Goal: Transaction & Acquisition: Purchase product/service

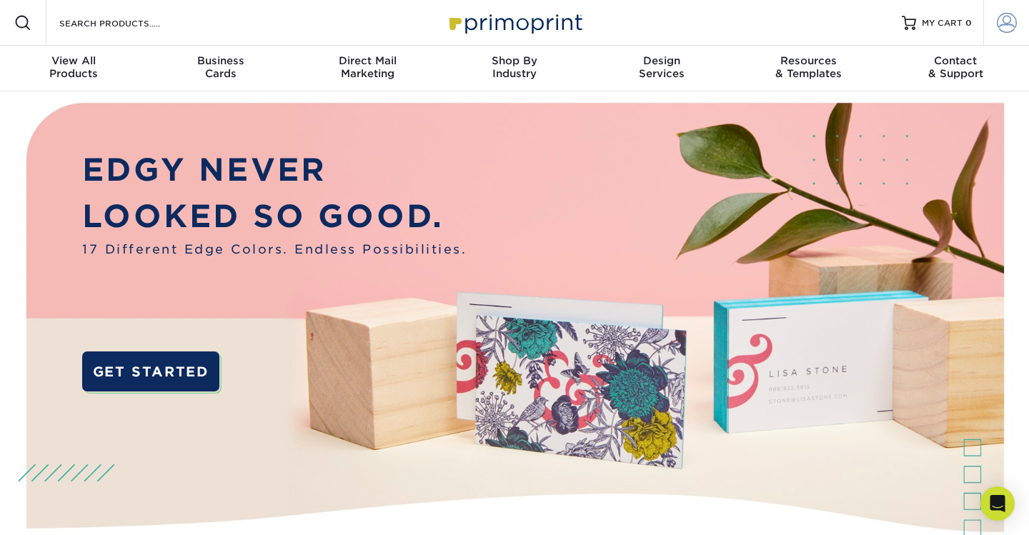
click at [1007, 23] on span at bounding box center [1007, 23] width 20 height 20
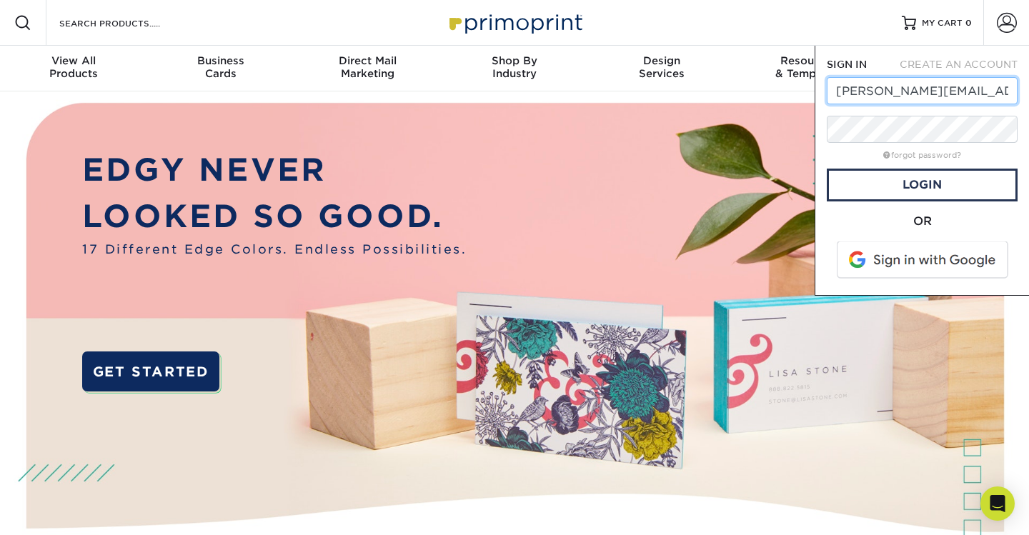
type input "tony@gwcreative.com"
click at [864, 185] on link "Login" at bounding box center [922, 185] width 191 height 33
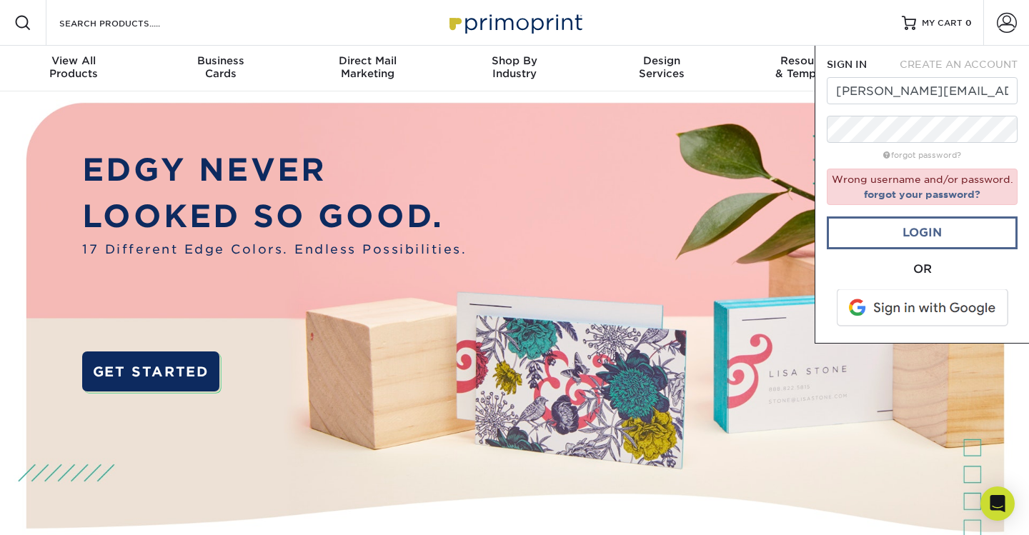
click at [903, 236] on link "Login" at bounding box center [922, 233] width 191 height 33
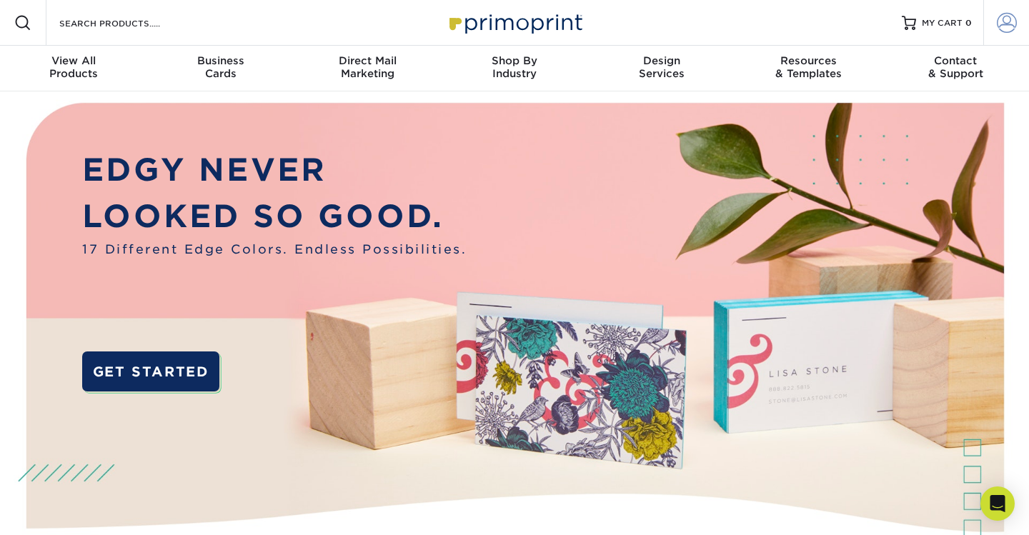
click at [999, 26] on span at bounding box center [1007, 23] width 20 height 20
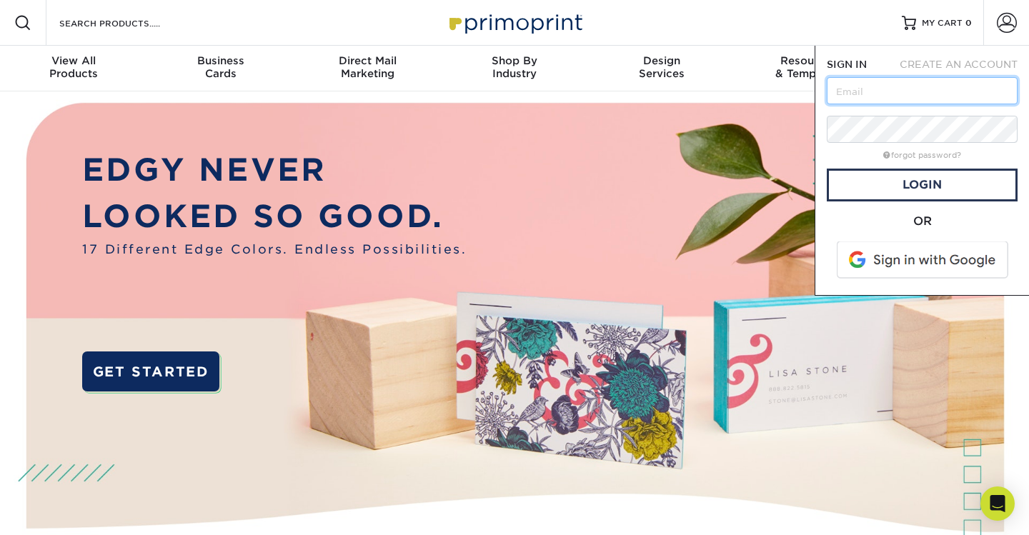
click at [851, 92] on input "text" at bounding box center [922, 90] width 191 height 27
type input "tony@gwcreative.com"
click at [932, 182] on link "Login" at bounding box center [922, 185] width 191 height 33
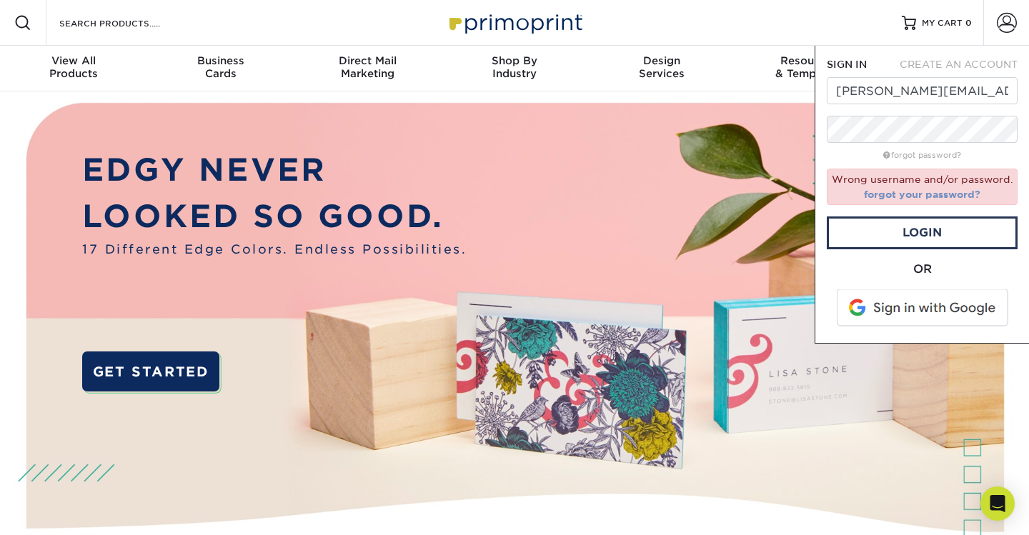
click at [931, 191] on link "forgot your password?" at bounding box center [922, 194] width 117 height 11
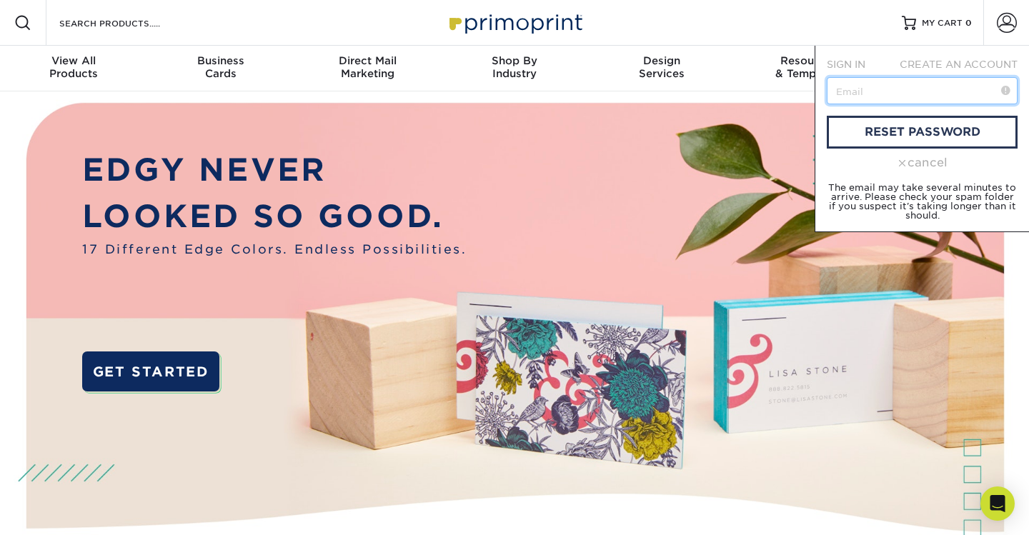
click at [859, 97] on input "text" at bounding box center [922, 90] width 191 height 27
type input "[PERSON_NAME][EMAIL_ADDRESS][DOMAIN_NAME]"
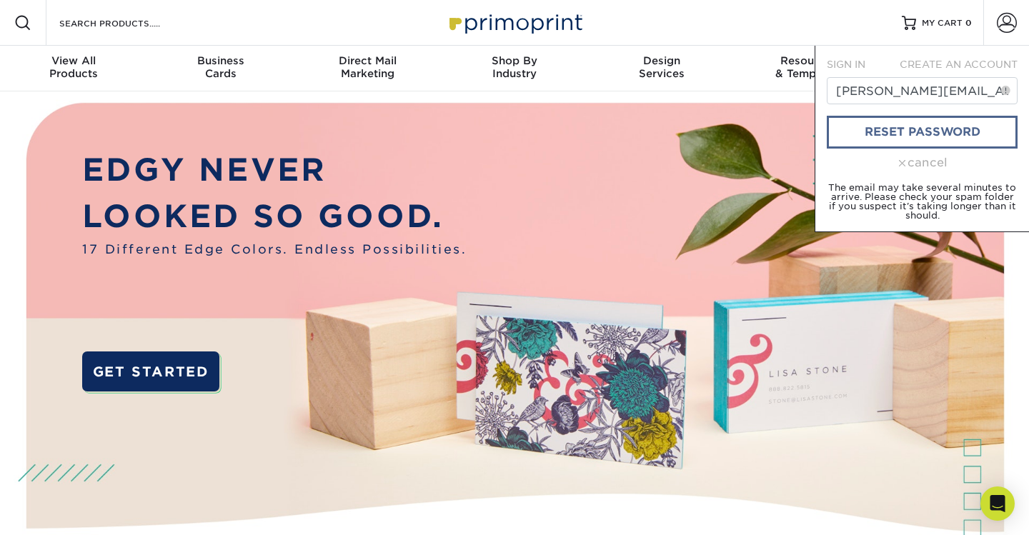
click at [880, 132] on link "reset password" at bounding box center [922, 132] width 191 height 33
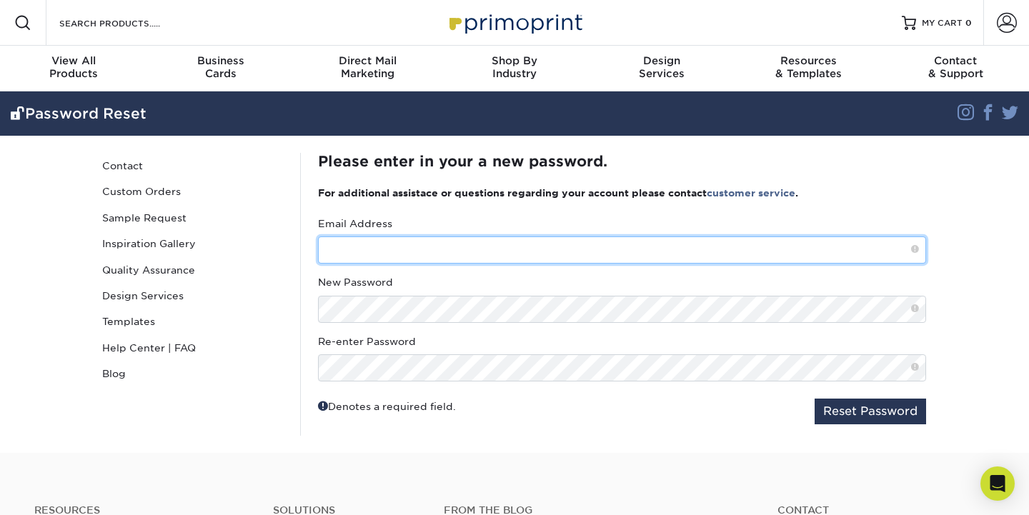
click at [339, 254] on input "text" at bounding box center [622, 250] width 608 height 27
type input "[PERSON_NAME][EMAIL_ADDRESS][DOMAIN_NAME]"
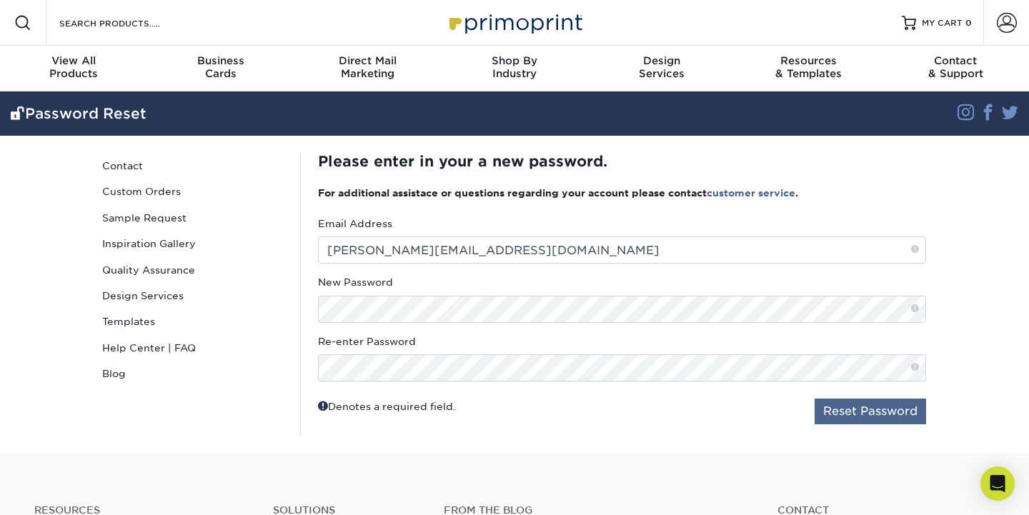
click at [861, 407] on button "Reset Password" at bounding box center [871, 412] width 112 height 26
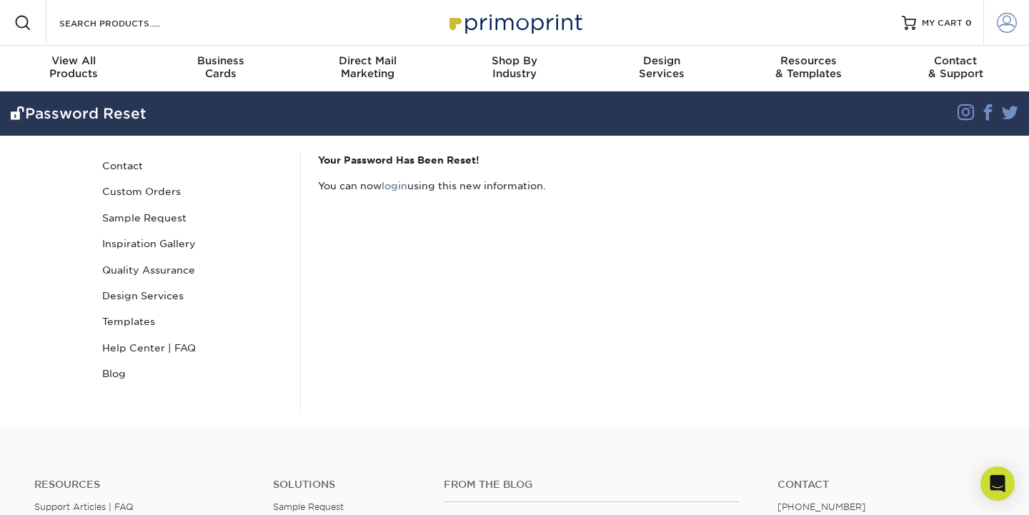
click at [1008, 26] on span at bounding box center [1007, 23] width 20 height 20
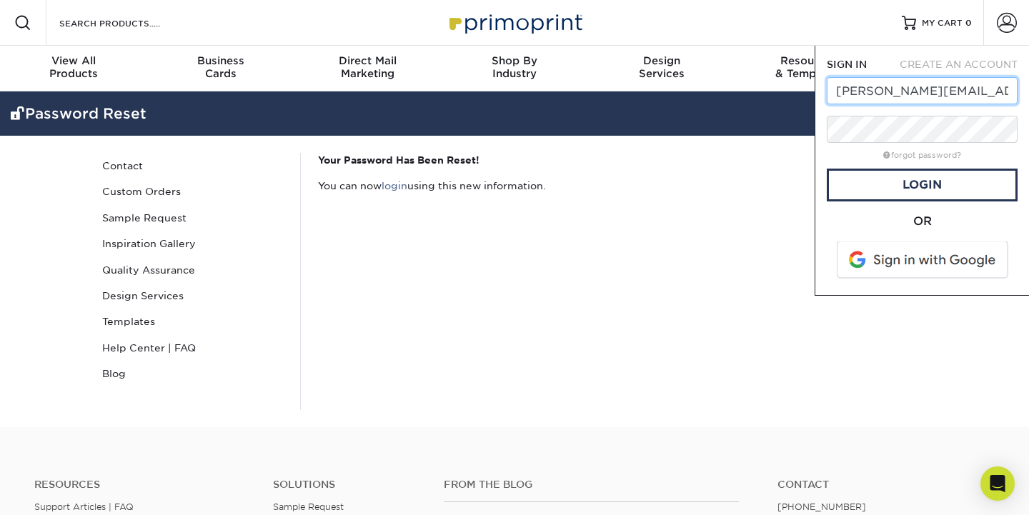
type input "[PERSON_NAME][EMAIL_ADDRESS][DOMAIN_NAME]"
click at [754, 182] on p "You can now login using this new information." at bounding box center [622, 186] width 608 height 14
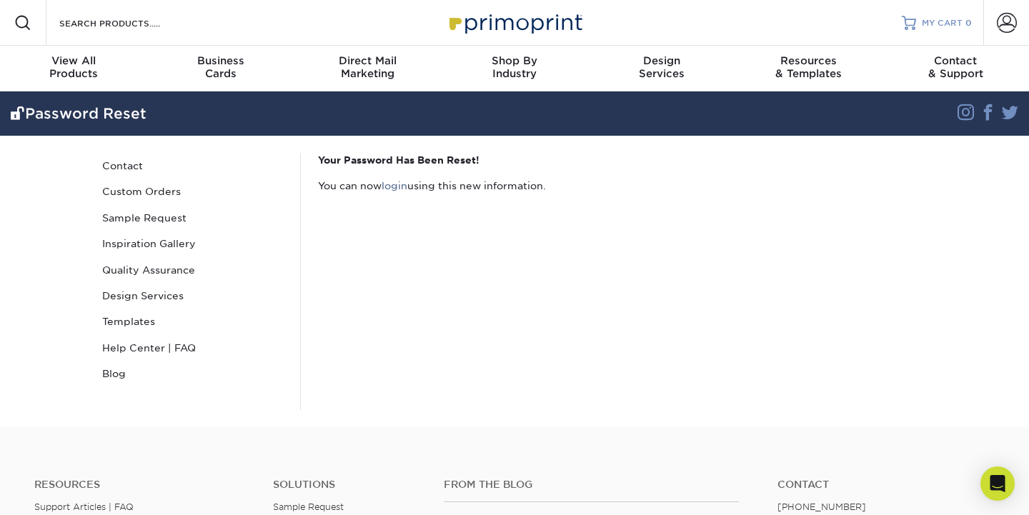
click at [958, 21] on span "MY CART" at bounding box center [942, 23] width 41 height 12
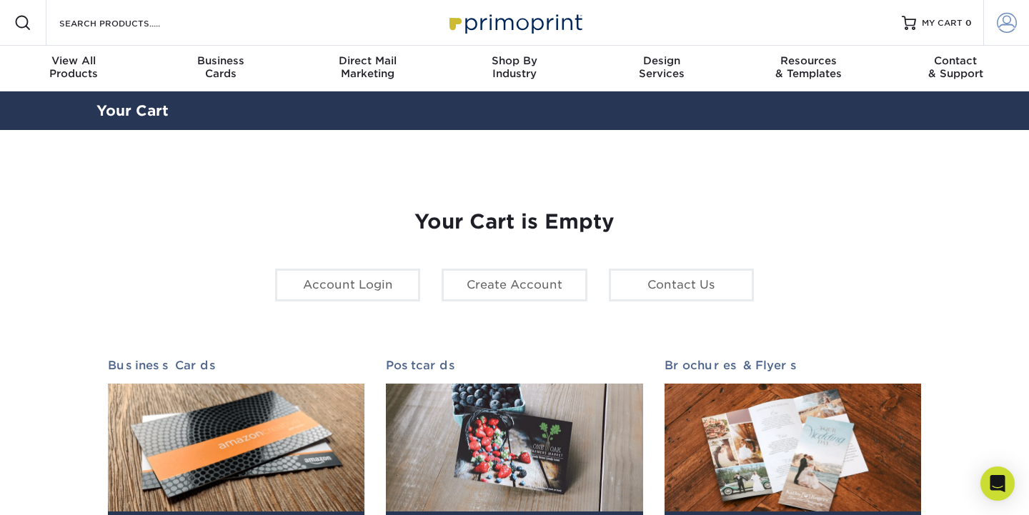
click at [1012, 24] on span at bounding box center [1007, 23] width 20 height 20
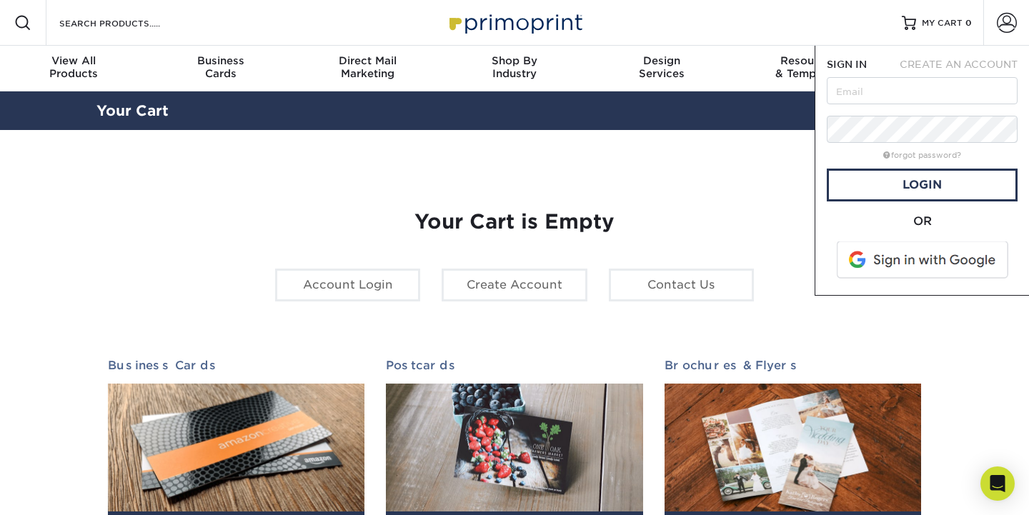
click at [718, 184] on div "Your Cart is Empty Account Login Create Account Contact Us Business Cards 100 c…" at bounding box center [515, 452] width 814 height 553
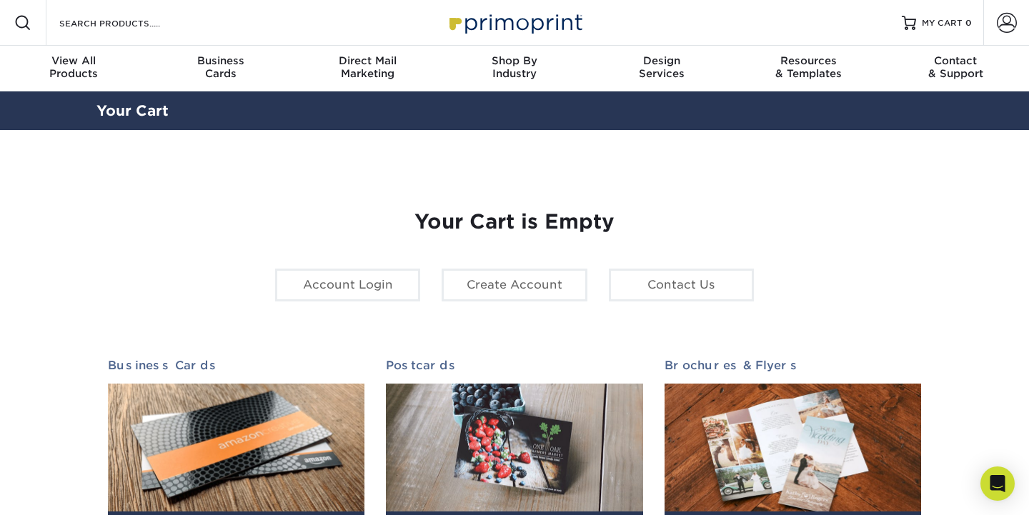
click at [205, 263] on div "Your Cart is Empty Account Login Create Account Contact Us Business Cards 100 c…" at bounding box center [515, 452] width 814 height 553
click at [1016, 20] on span at bounding box center [1007, 23] width 20 height 20
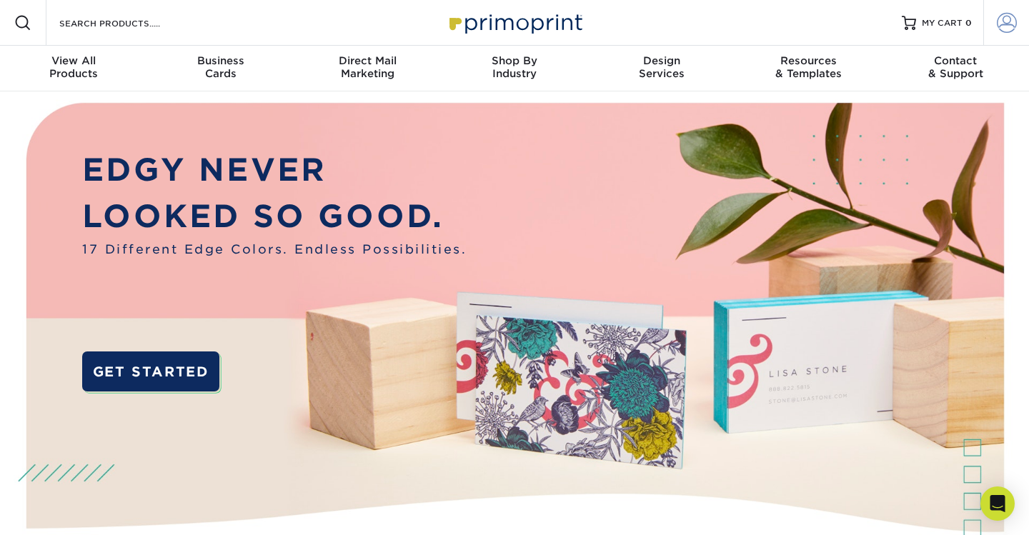
click at [1014, 23] on span at bounding box center [1007, 23] width 20 height 20
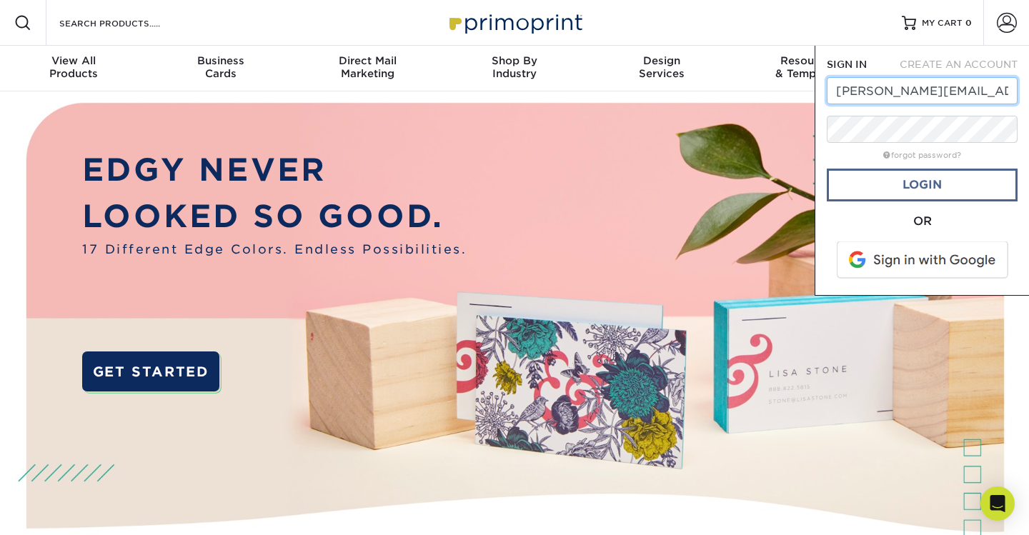
type input "tony@gwcreative.com"
click at [851, 182] on link "Login" at bounding box center [922, 185] width 191 height 33
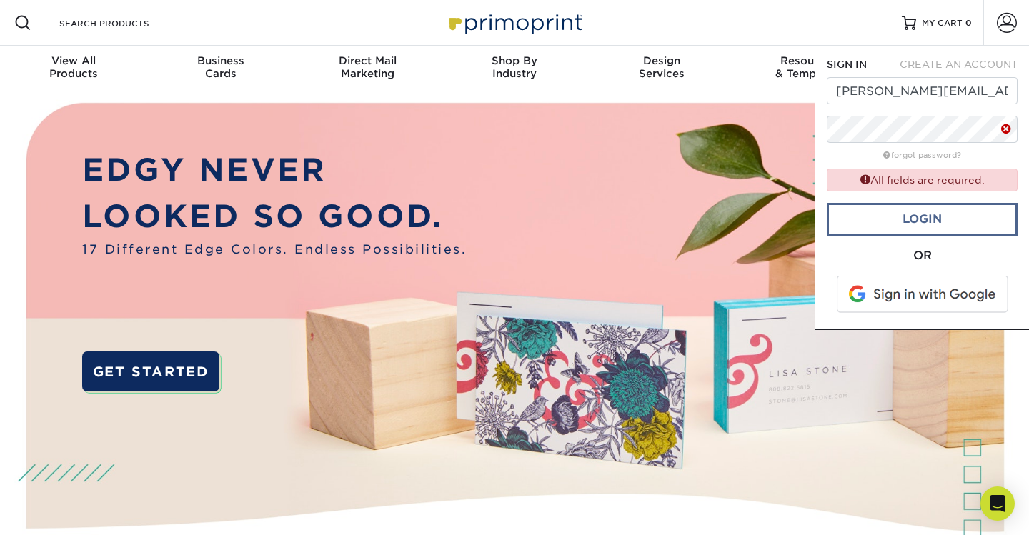
click at [913, 214] on link "Login" at bounding box center [922, 219] width 191 height 33
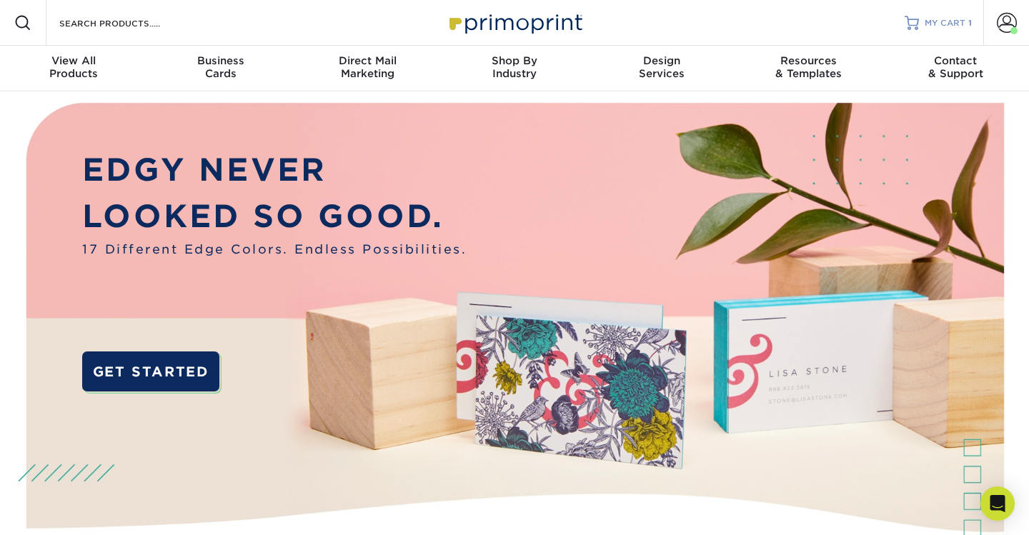
click at [953, 21] on span "MY CART" at bounding box center [945, 23] width 41 height 12
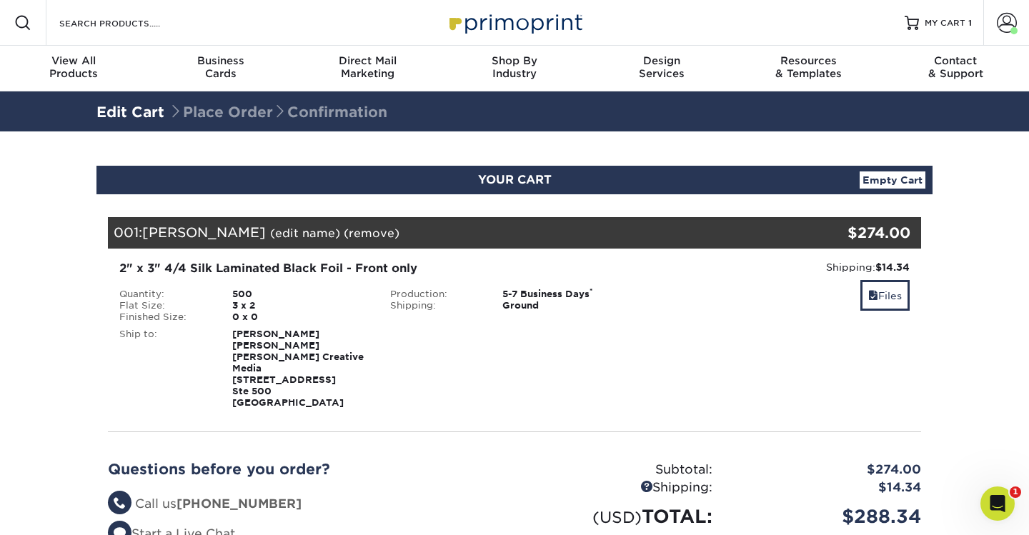
click at [474, 234] on div "001: Tony Weber (edit name) (remove) Are you sure you want to remove this produ…" at bounding box center [447, 232] width 678 height 31
click at [895, 300] on link "Files" at bounding box center [885, 295] width 49 height 31
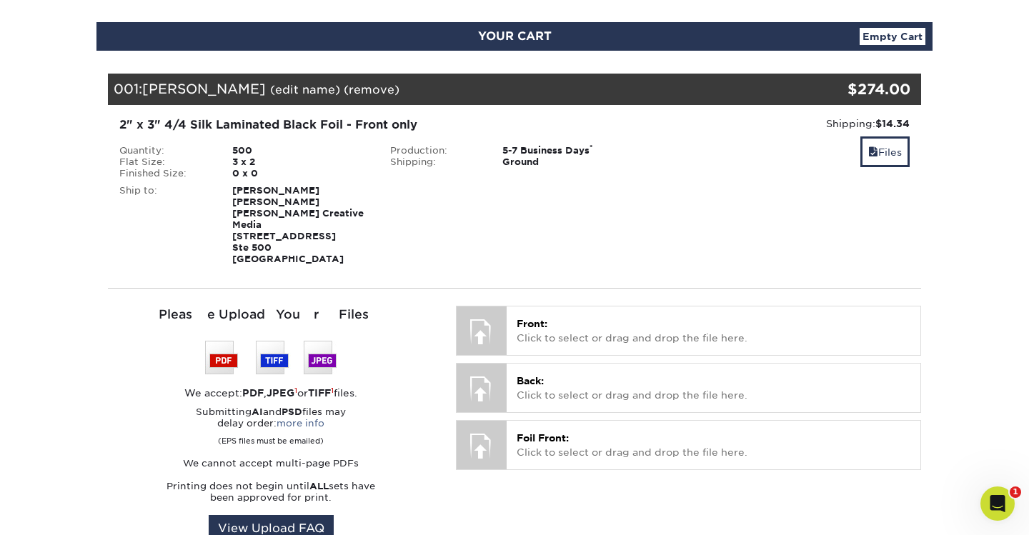
scroll to position [212, 0]
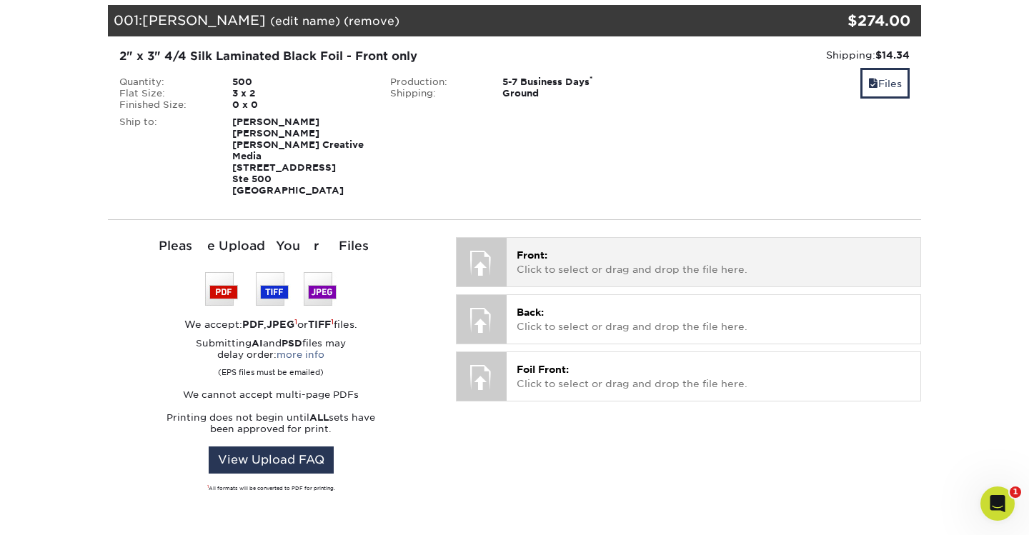
click at [520, 259] on p "Front: Click to select or drag and drop the file here." at bounding box center [714, 262] width 394 height 29
click at [481, 254] on div at bounding box center [482, 263] width 50 height 50
click at [539, 249] on span "Front:" at bounding box center [532, 254] width 31 height 11
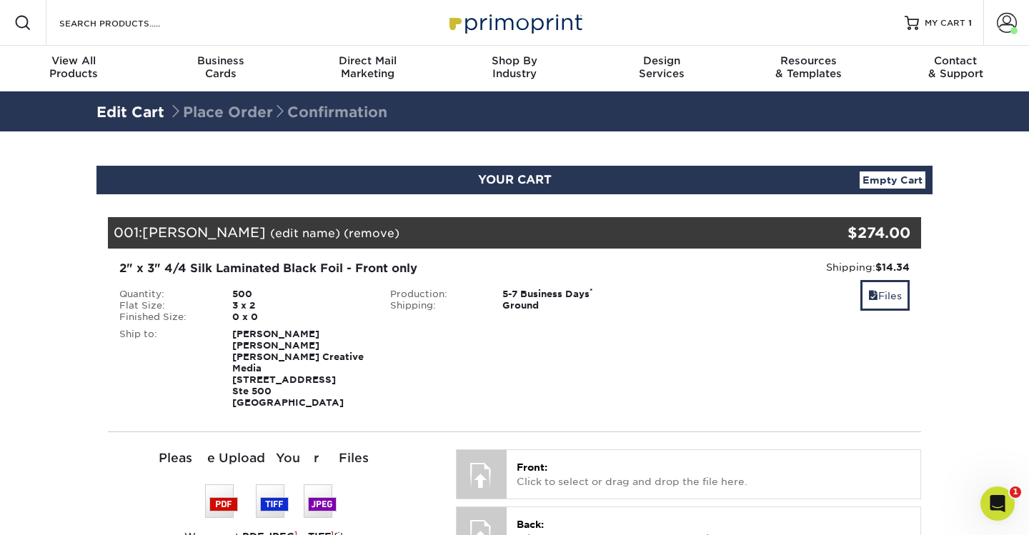
scroll to position [0, 0]
click at [289, 270] on div "2" x 3" 4/4 Silk Laminated Black Foil - Front only" at bounding box center [379, 268] width 520 height 17
click at [937, 23] on span "MY CART" at bounding box center [945, 23] width 41 height 12
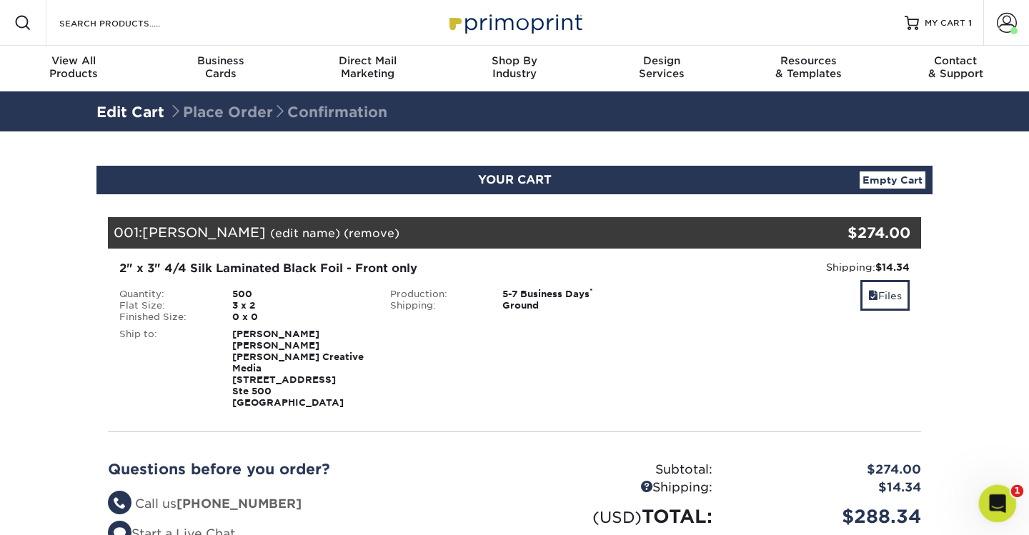
click at [993, 495] on icon "Open Intercom Messenger" at bounding box center [996, 502] width 24 height 24
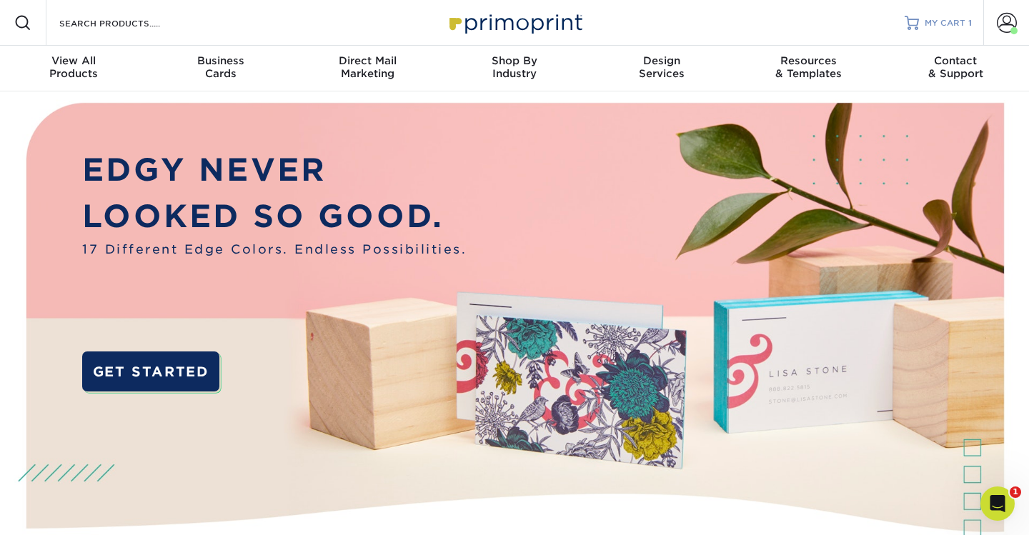
click at [958, 24] on span "MY CART" at bounding box center [945, 23] width 41 height 12
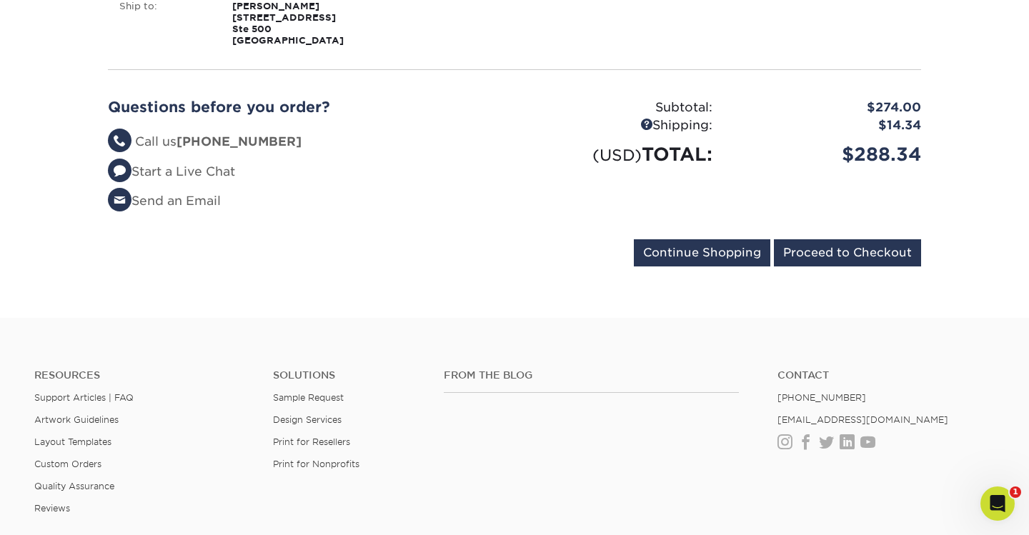
scroll to position [328, 0]
click at [838, 247] on input "Proceed to Checkout" at bounding box center [847, 252] width 147 height 27
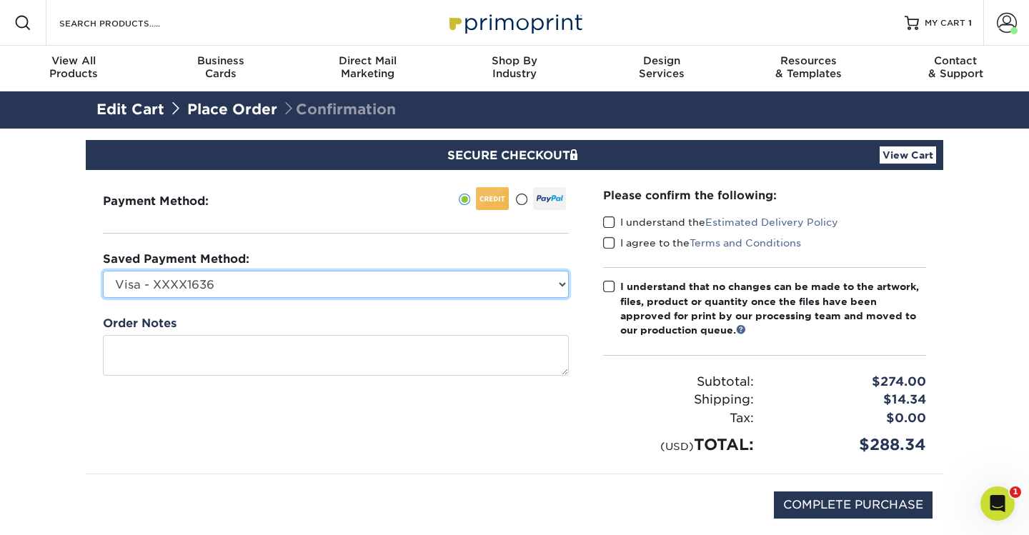
select select
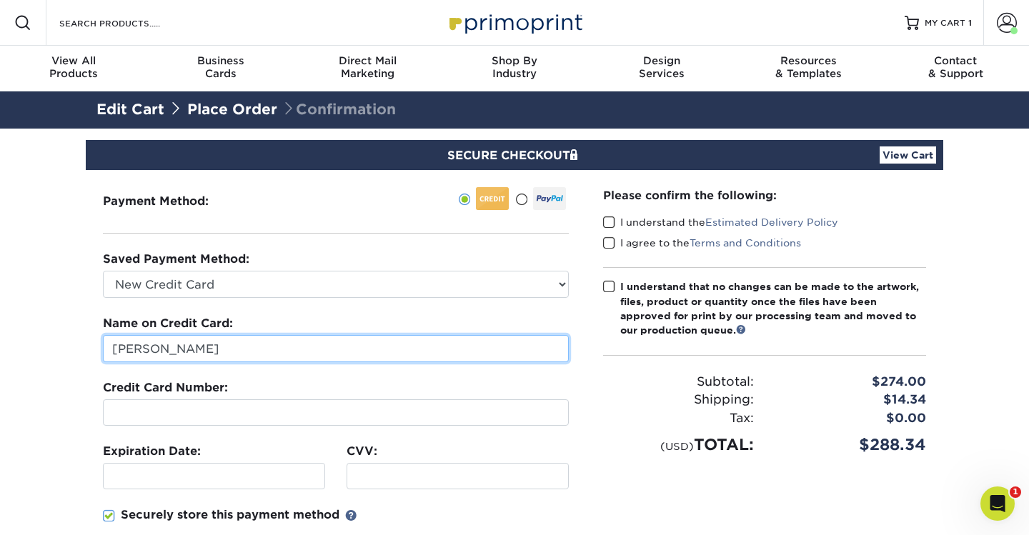
click at [144, 347] on input "[PERSON_NAME]" at bounding box center [336, 348] width 466 height 27
type input "Anthony Weber"
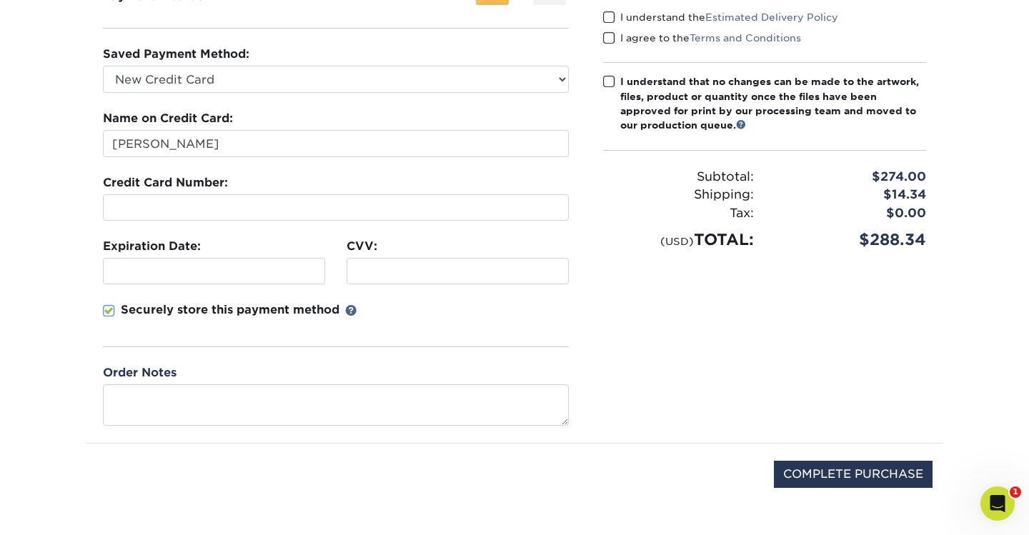
scroll to position [252, 0]
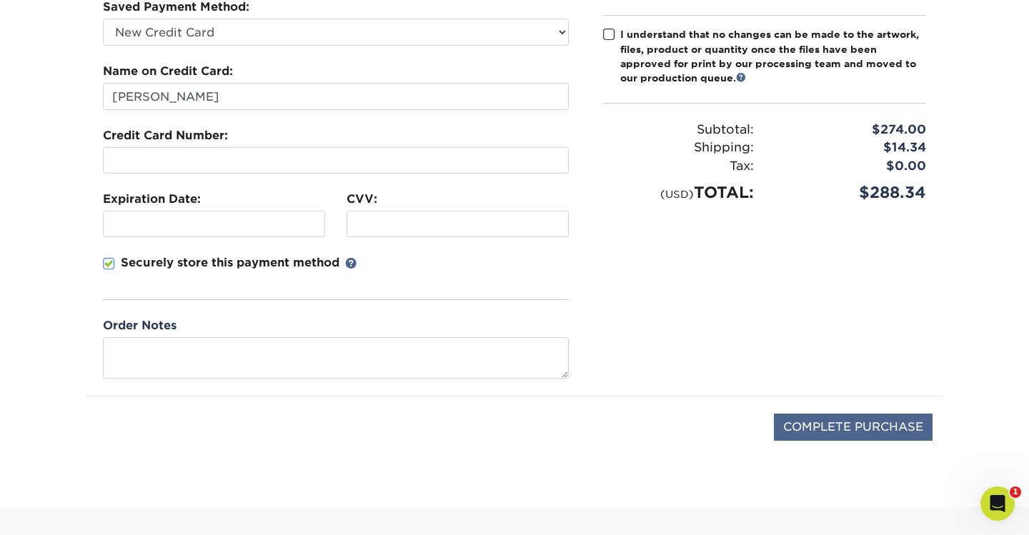
click at [866, 420] on input "COMPLETE PURCHASE" at bounding box center [853, 427] width 159 height 27
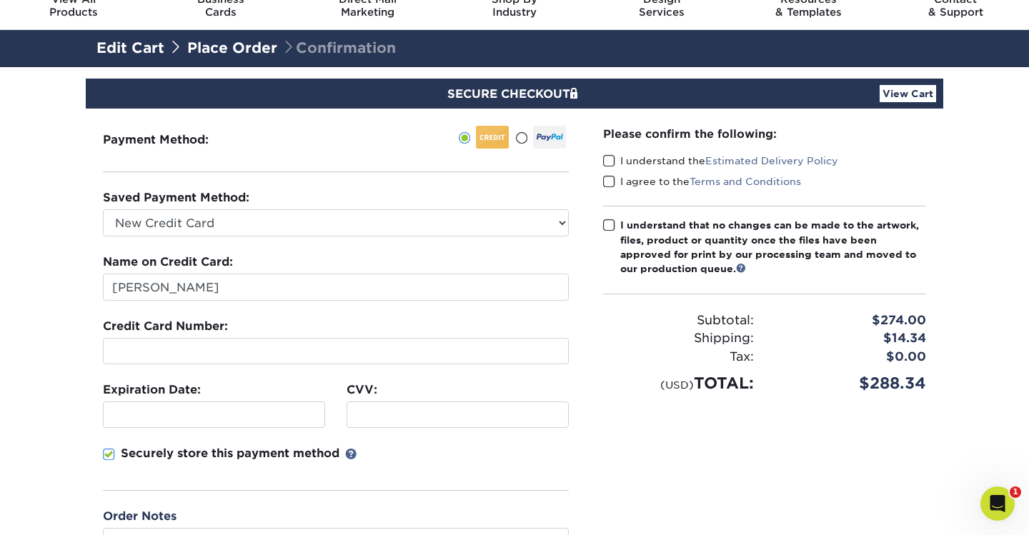
scroll to position [70, 0]
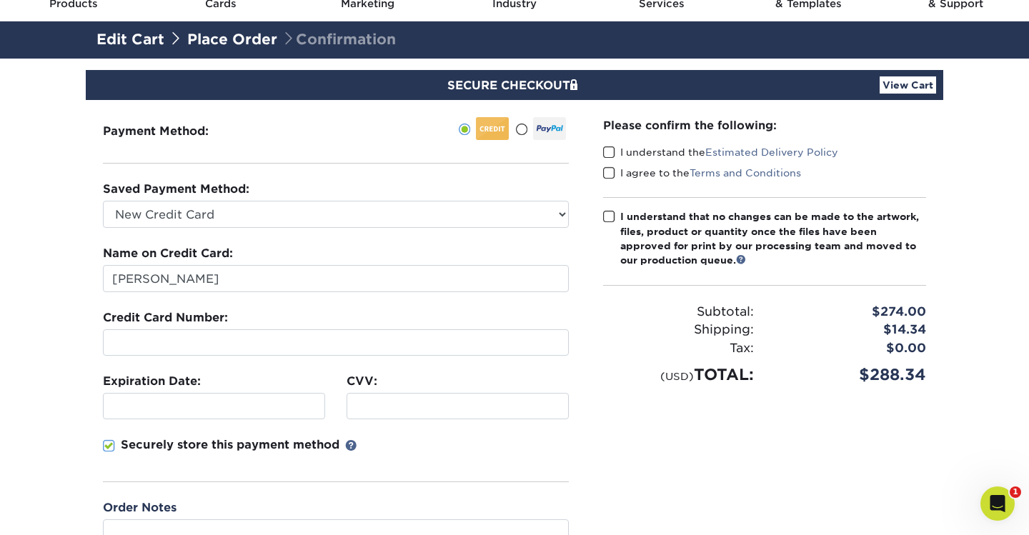
click at [605, 151] on span at bounding box center [609, 153] width 12 height 14
click at [0, 0] on input "I understand the Estimated Delivery Policy" at bounding box center [0, 0] width 0 height 0
click at [603, 173] on span at bounding box center [609, 174] width 12 height 14
click at [0, 0] on input "I agree to the Terms and Conditions" at bounding box center [0, 0] width 0 height 0
click at [613, 214] on span at bounding box center [609, 217] width 12 height 14
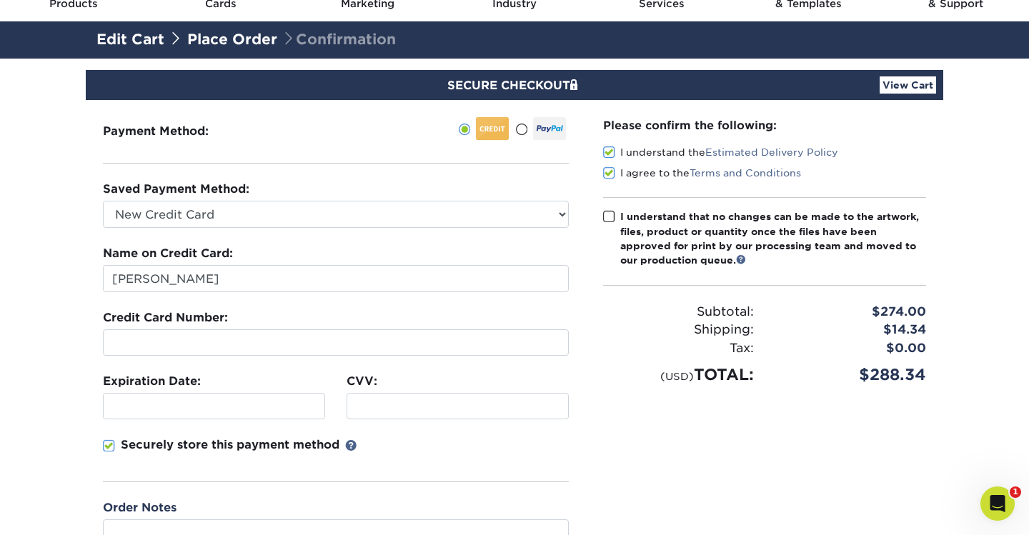
click at [0, 0] on input "I understand that no changes can be made to the artwork, files, product or quan…" at bounding box center [0, 0] width 0 height 0
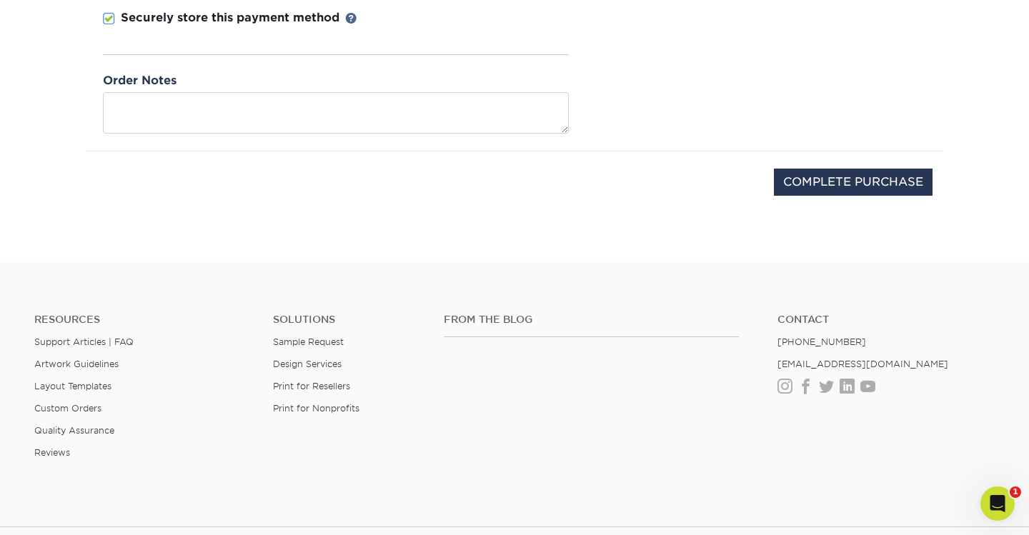
scroll to position [530, 0]
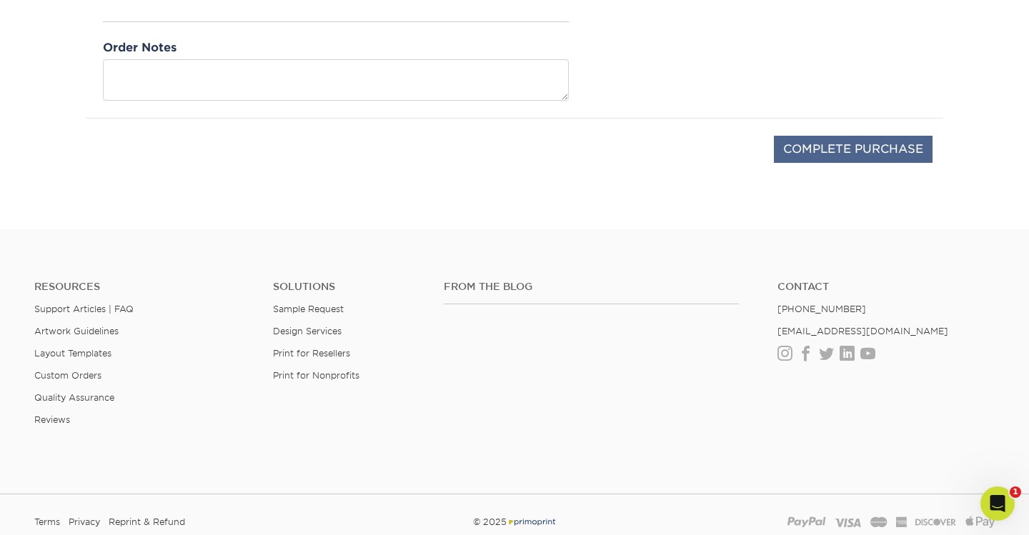
click at [820, 151] on input "COMPLETE PURCHASE" at bounding box center [853, 149] width 159 height 27
type input "PROCESSING, PLEASE WAIT..."
